Goal: Ask a question

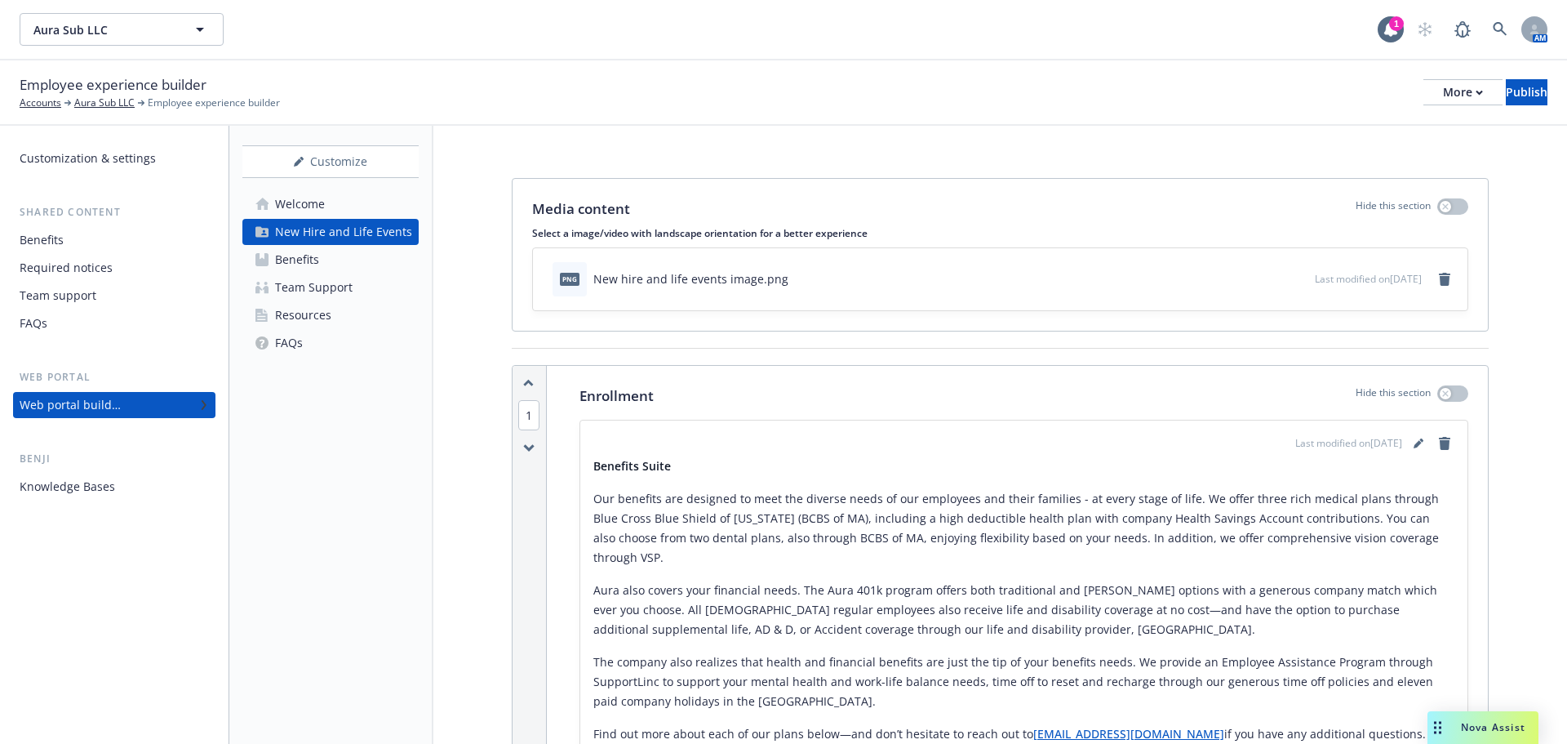
scroll to position [5017, 0]
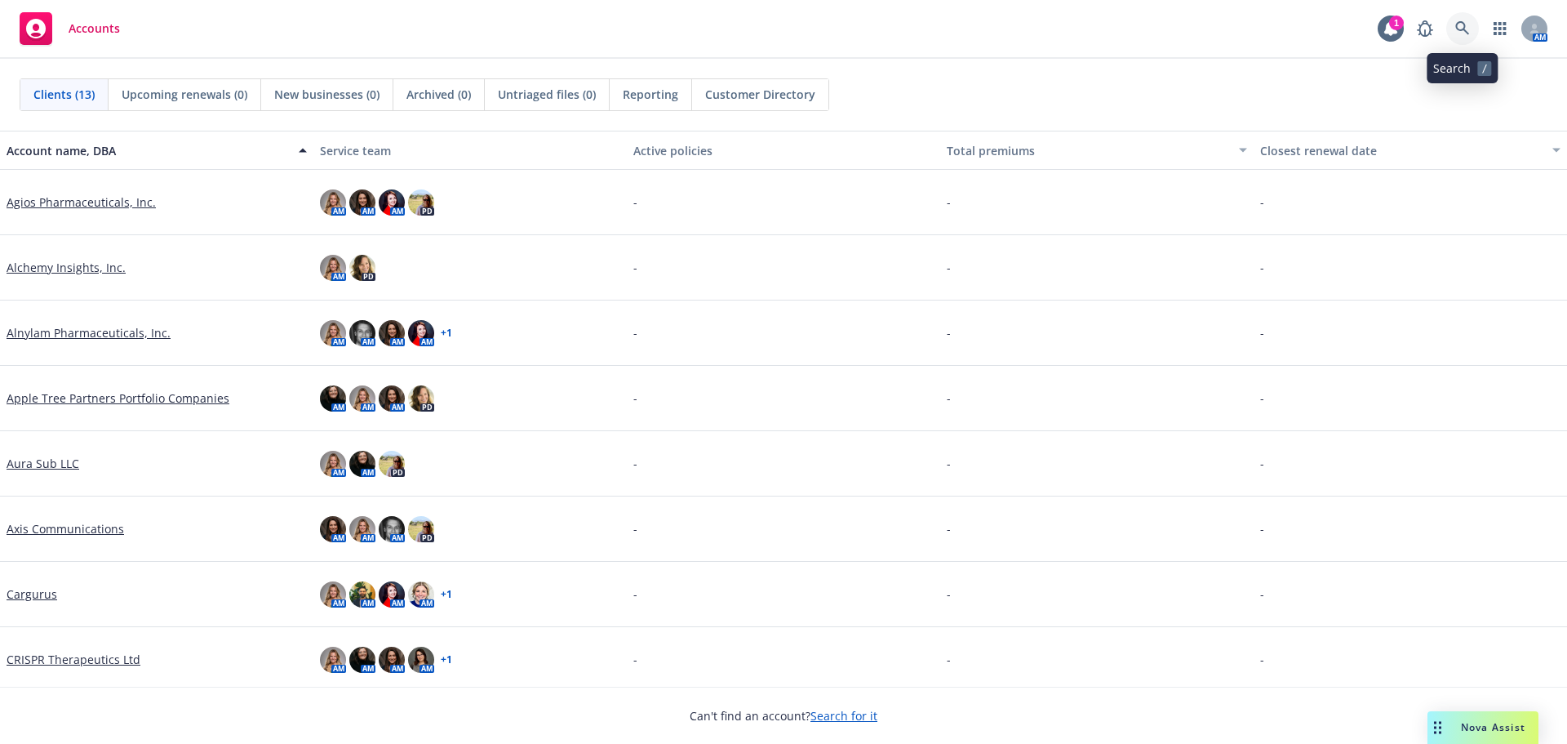
click at [1460, 30] on icon at bounding box center [1462, 28] width 14 height 14
click at [1441, 720] on div "Drag to move" at bounding box center [1438, 727] width 20 height 33
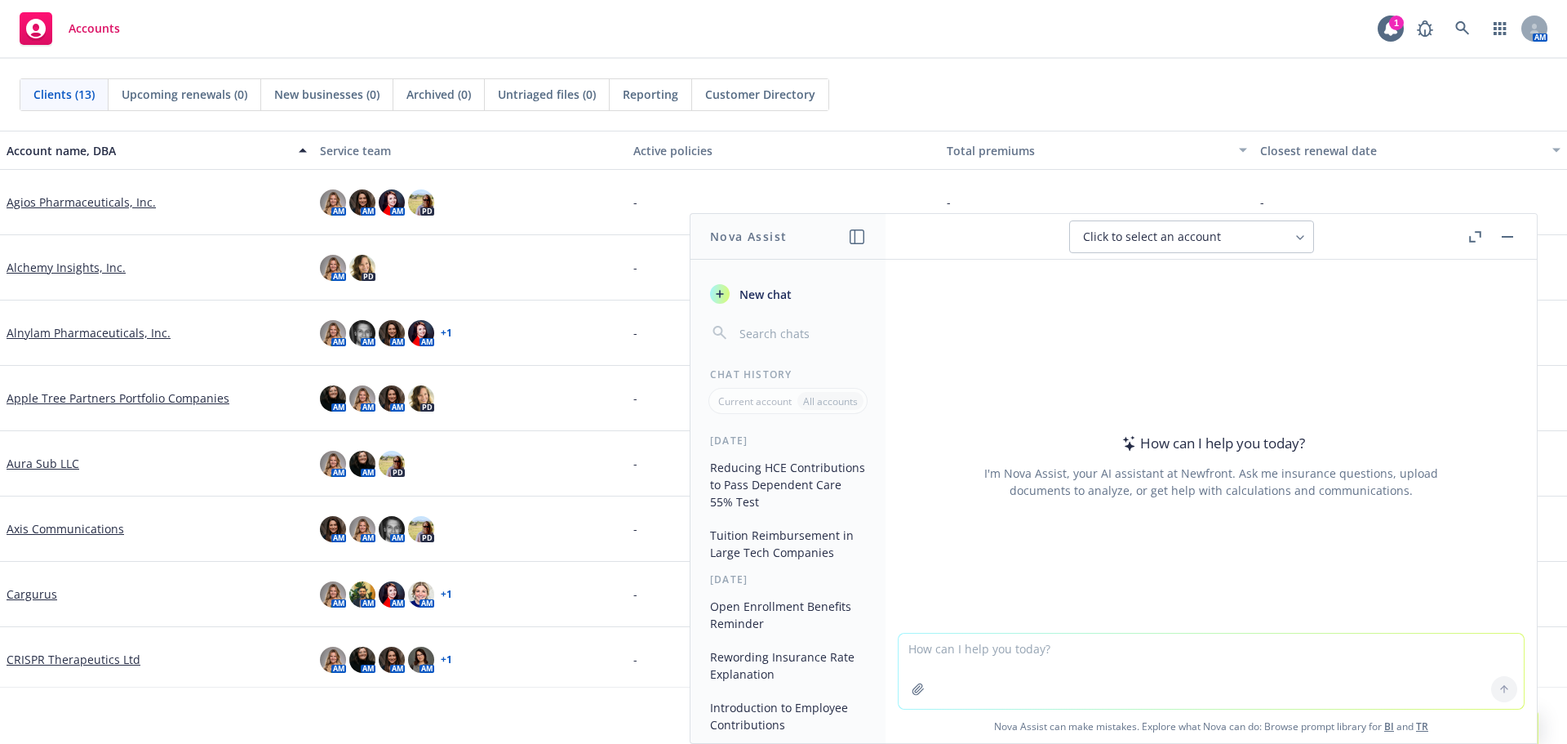
click at [988, 655] on textarea at bounding box center [1211, 670] width 625 height 75
paste textarea "We do not currently have an FSA minimum. We have a few questions related to pos…"
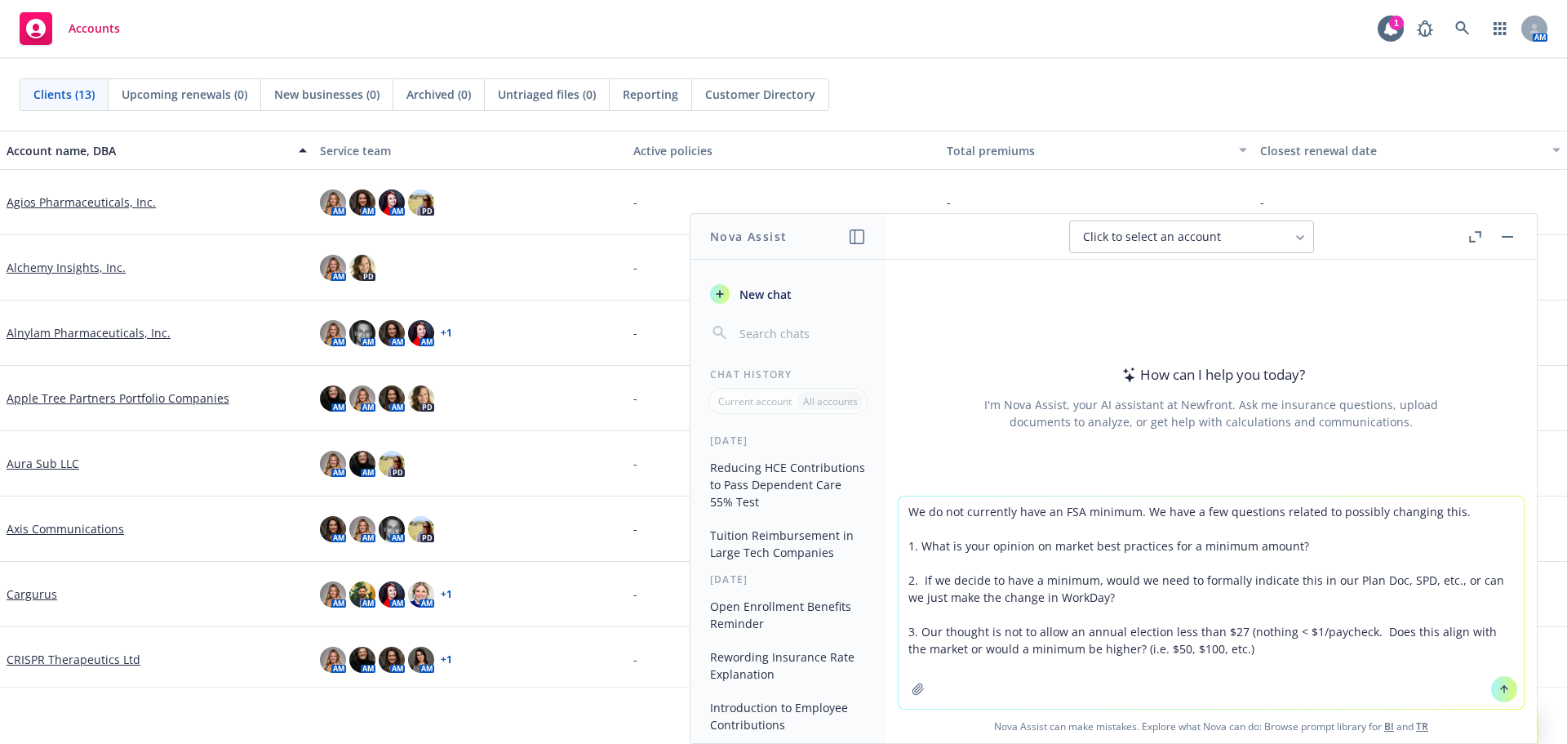
type textarea "We do not currently have an FSA minimum. We have a few questions related to pos…"
click at [1499, 695] on button at bounding box center [1504, 689] width 26 height 26
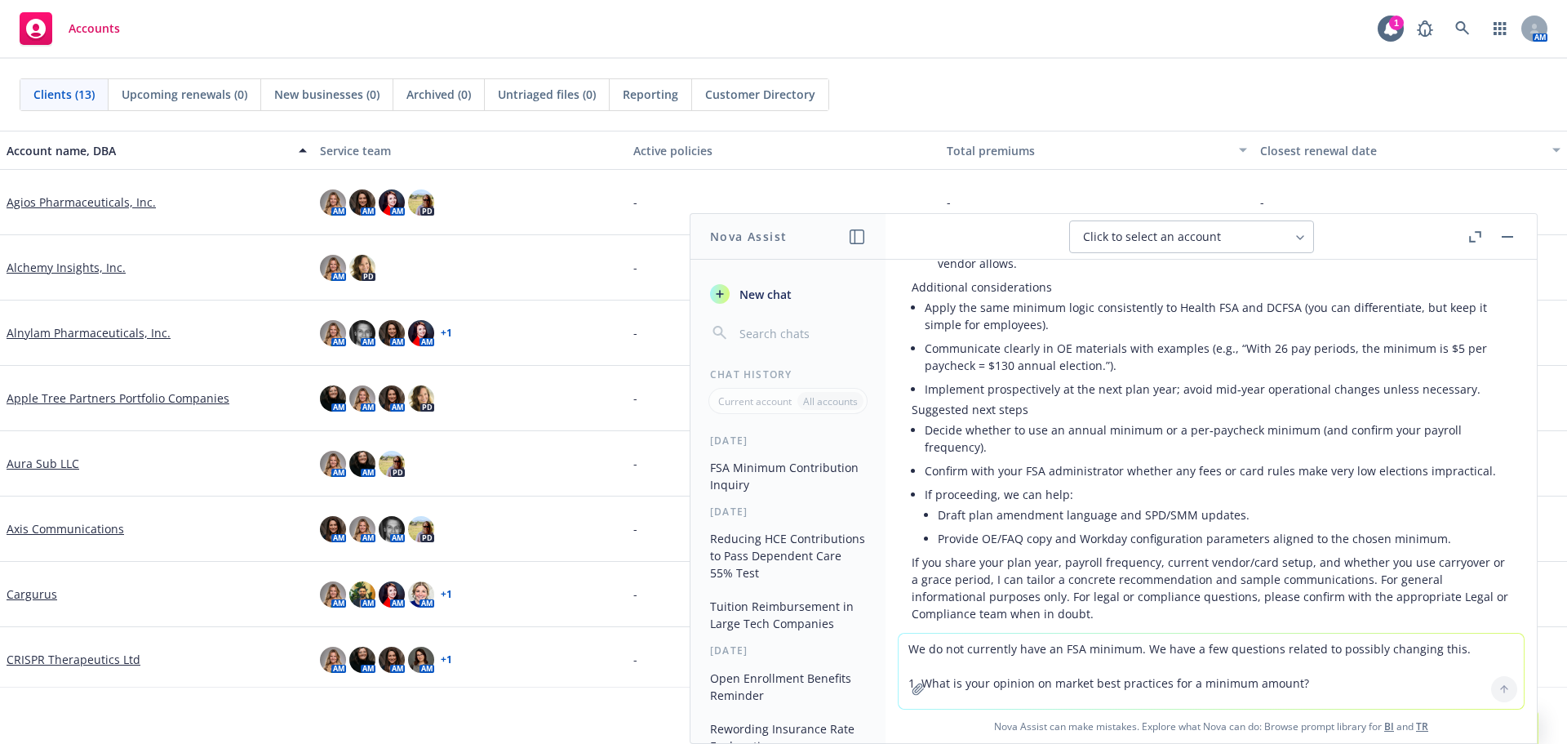
scroll to position [1130, 0]
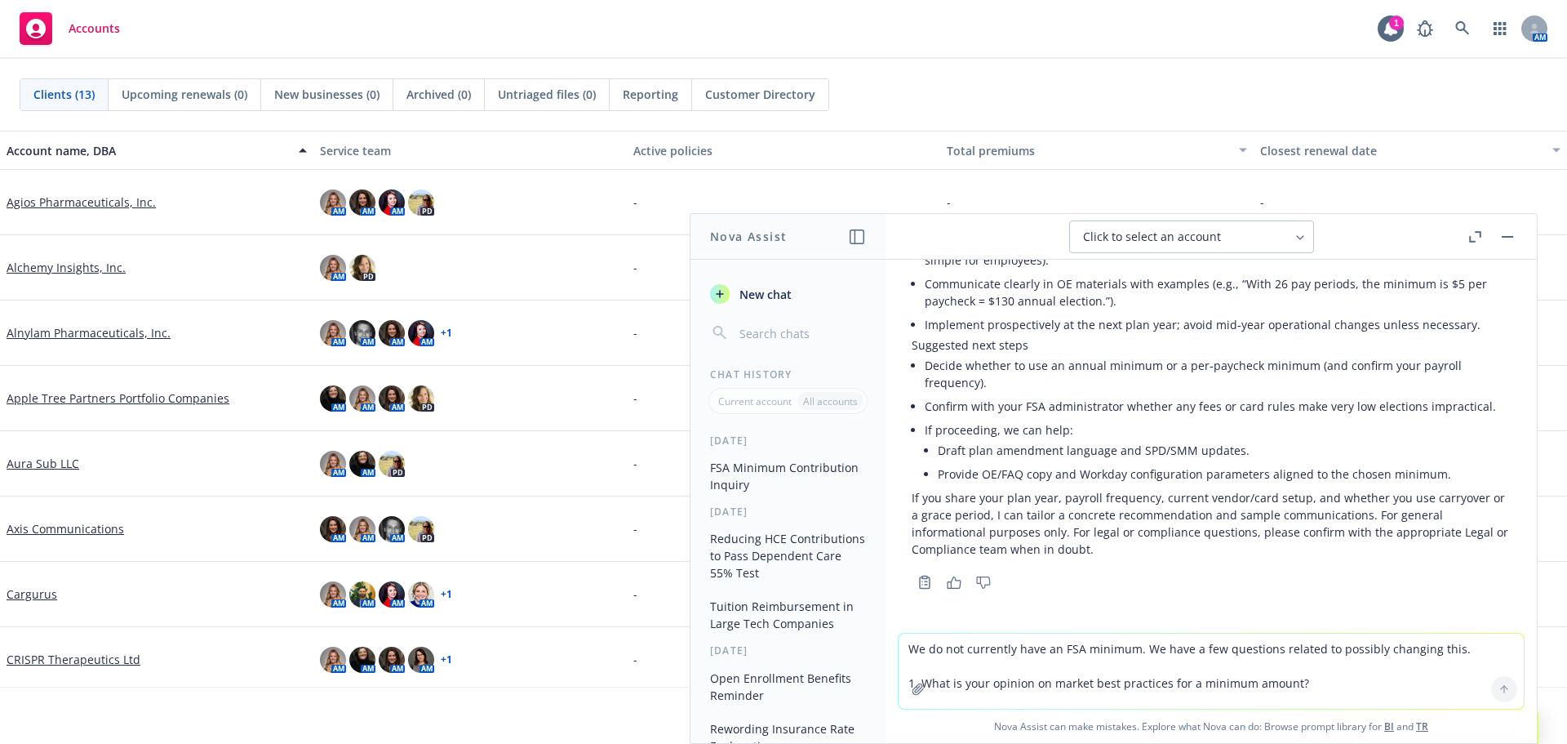
click at [1104, 657] on textarea "We do not currently have an FSA minimum. We have a few questions related to pos…" at bounding box center [1211, 670] width 625 height 75
type textarea "Is there a best practice for setting Health care fsa minimums"
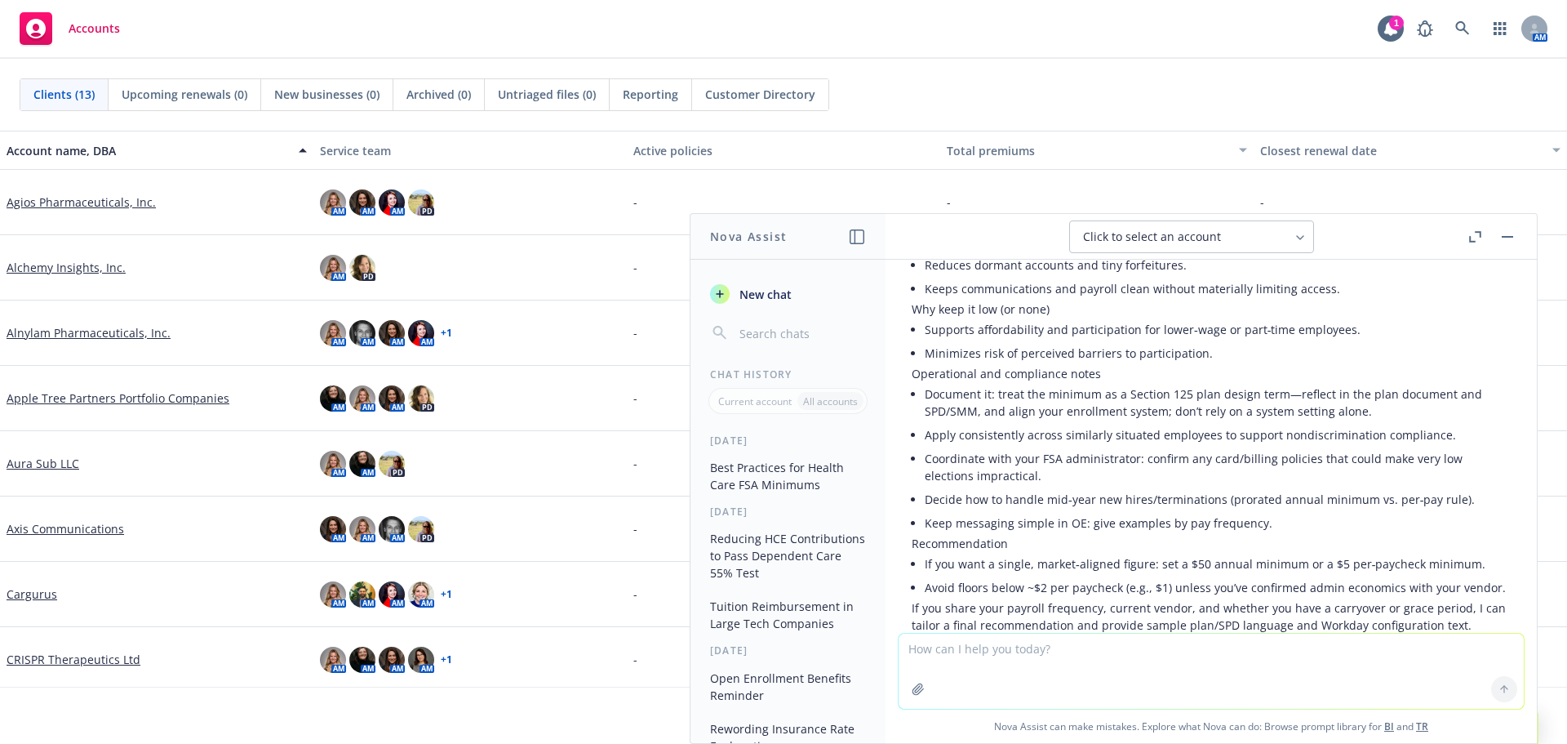
scroll to position [1673, 0]
